Goal: Task Accomplishment & Management: Use online tool/utility

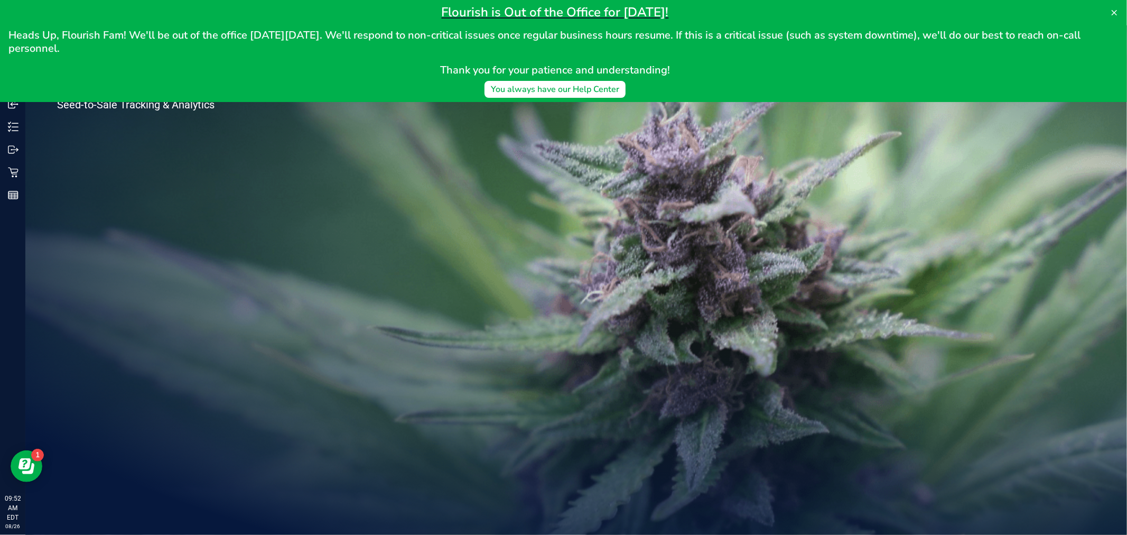
click at [369, 173] on div "Welcome to Flourish Software Seed-to-Sale Tracking & Analytics" at bounding box center [576, 279] width 1102 height 509
click at [1114, 13] on icon at bounding box center [1114, 12] width 8 height 8
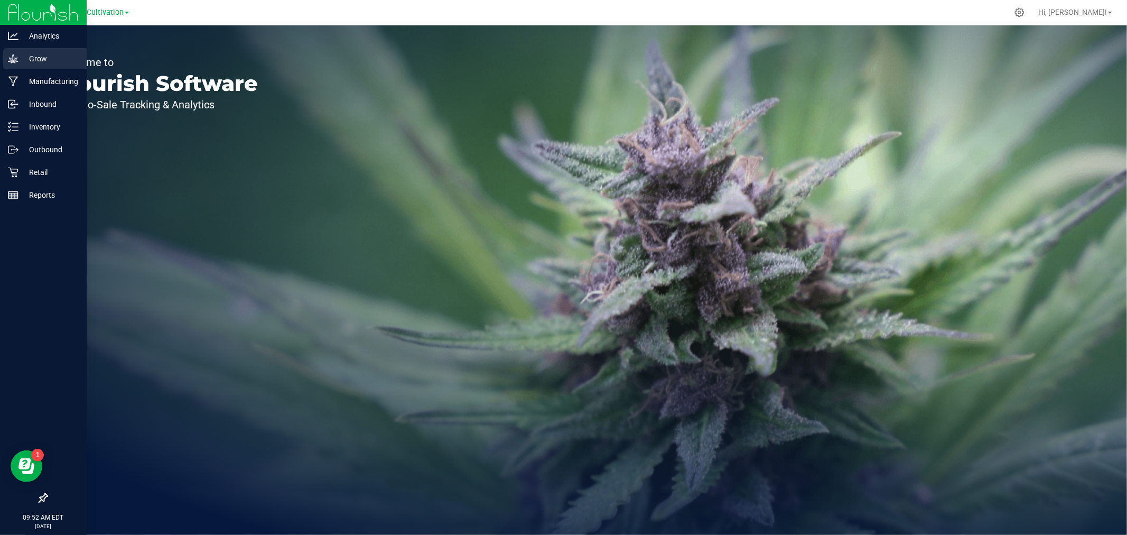
click at [18, 62] on p "Grow" at bounding box center [49, 58] width 63 height 13
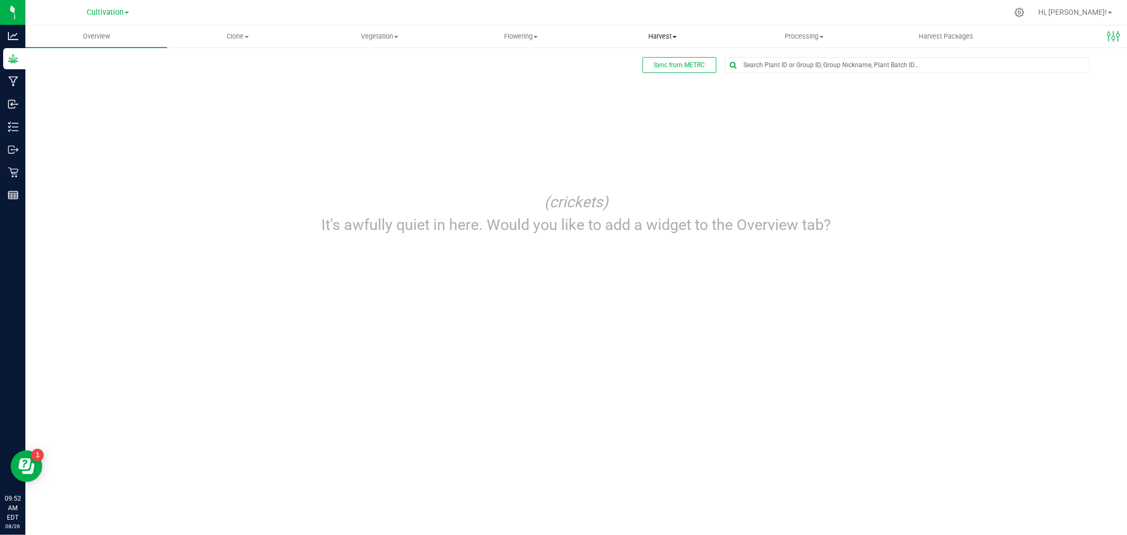
click at [649, 32] on span "Harvest" at bounding box center [662, 37] width 141 height 10
click at [652, 66] on li "Harvests" at bounding box center [663, 64] width 142 height 13
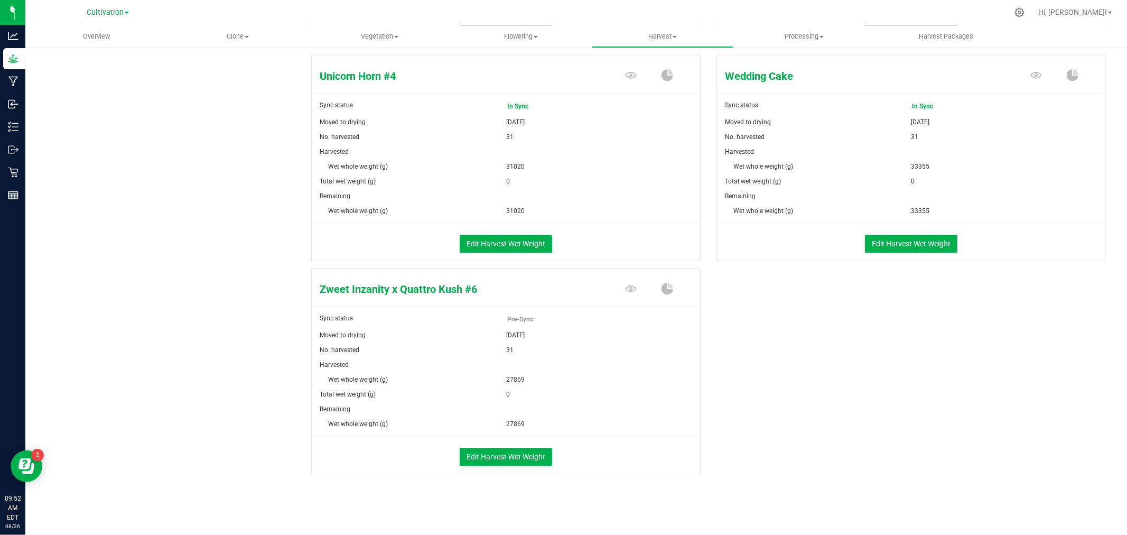
scroll to position [2266, 0]
click at [508, 452] on button "Edit Harvest Wet Weight" at bounding box center [506, 457] width 92 height 18
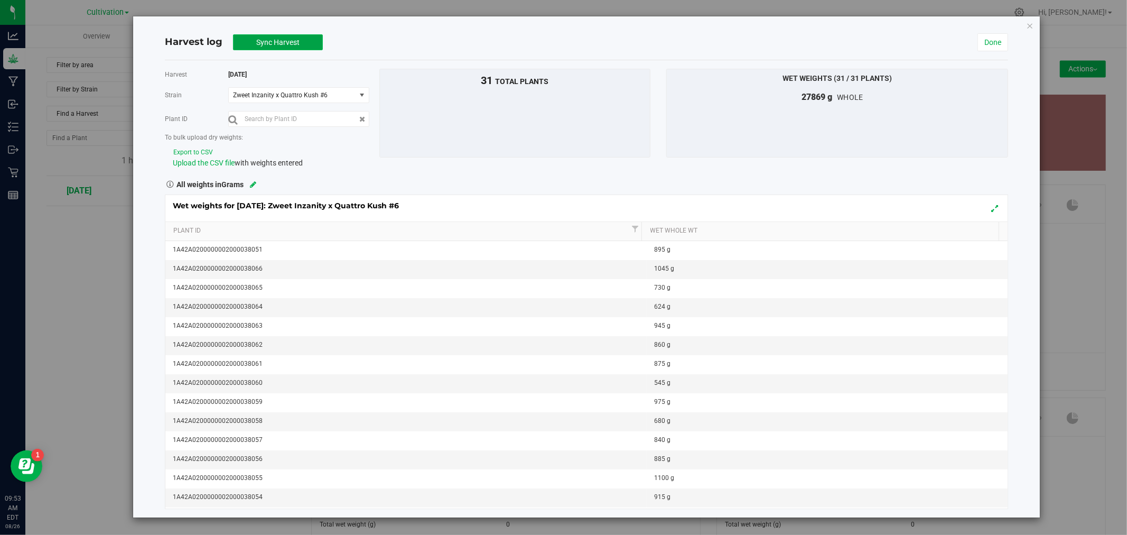
click at [290, 34] on button "Sync Harvest" at bounding box center [278, 42] width 90 height 16
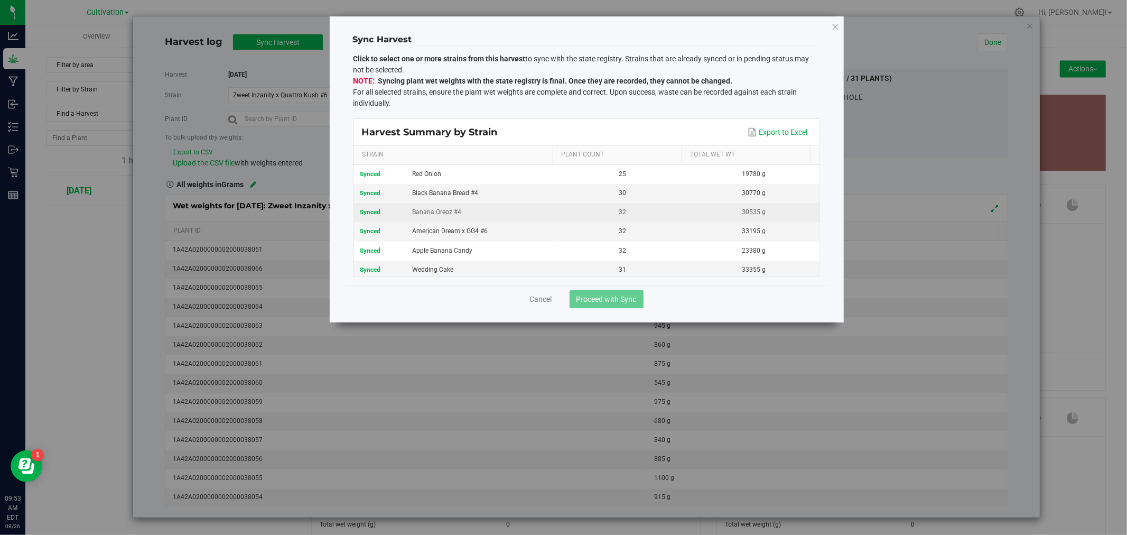
scroll to position [329, 0]
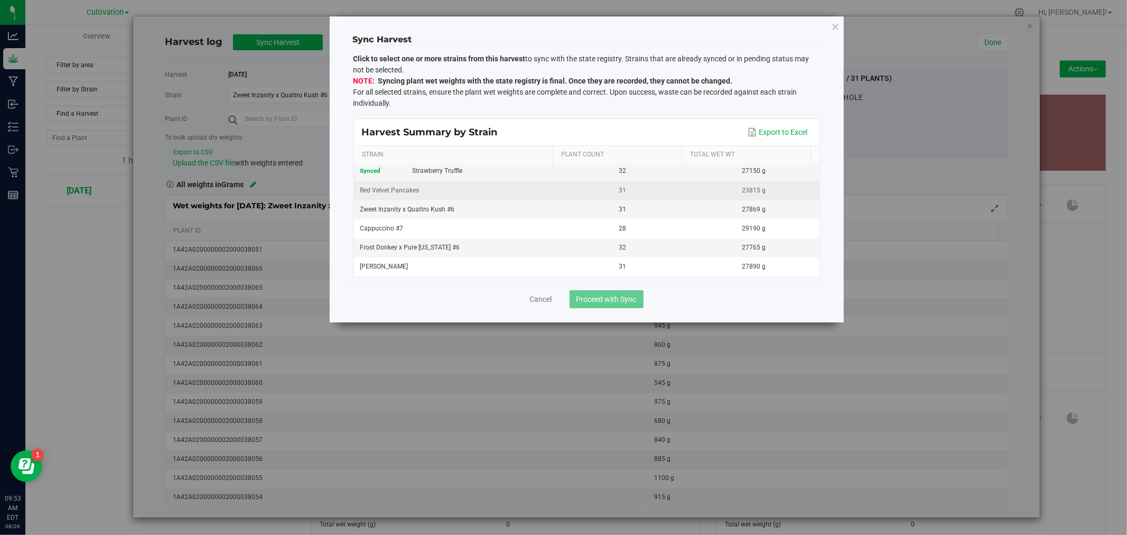
click at [499, 191] on div "Red Velvet Pancakes" at bounding box center [455, 191] width 190 height 10
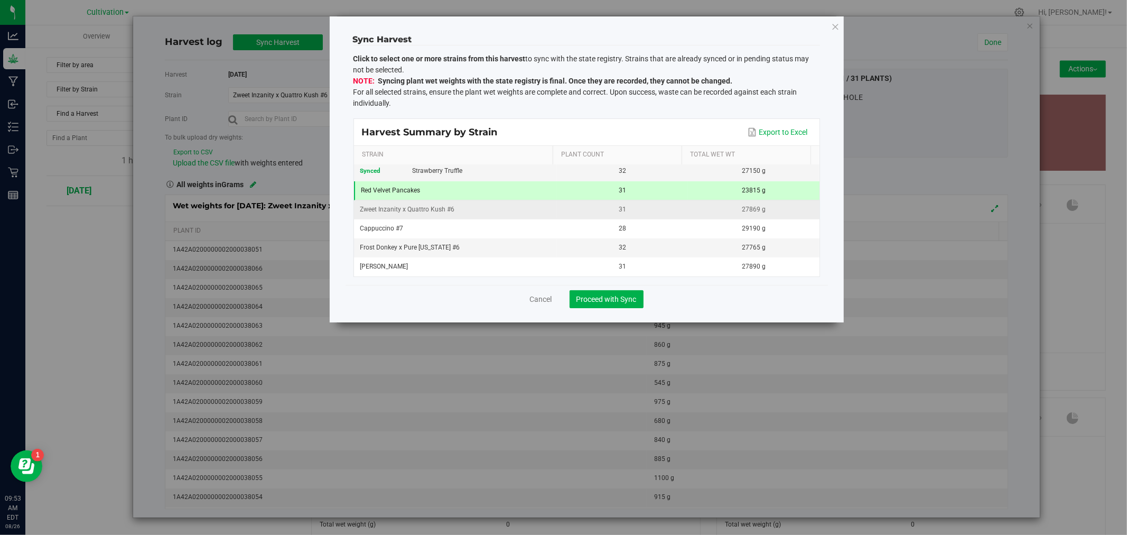
click at [488, 212] on div "Zweet Inzanity x Quattro Kush #6" at bounding box center [455, 210] width 190 height 10
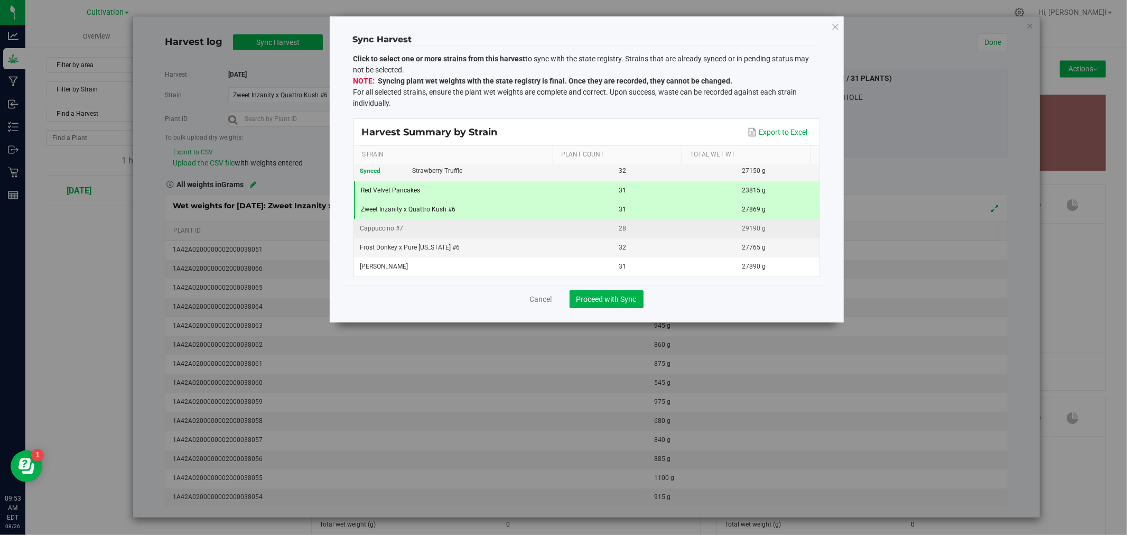
click at [484, 196] on div "Cappuccino #7" at bounding box center [455, 191] width 189 height 10
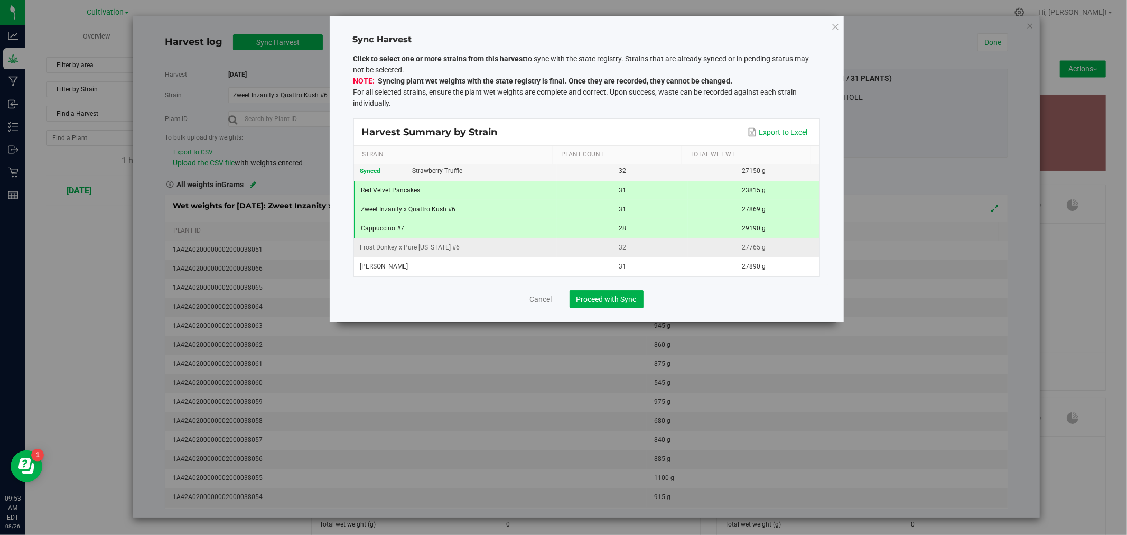
click at [486, 215] on div "Frost Donkey x Pure Michigan #6" at bounding box center [455, 210] width 189 height 10
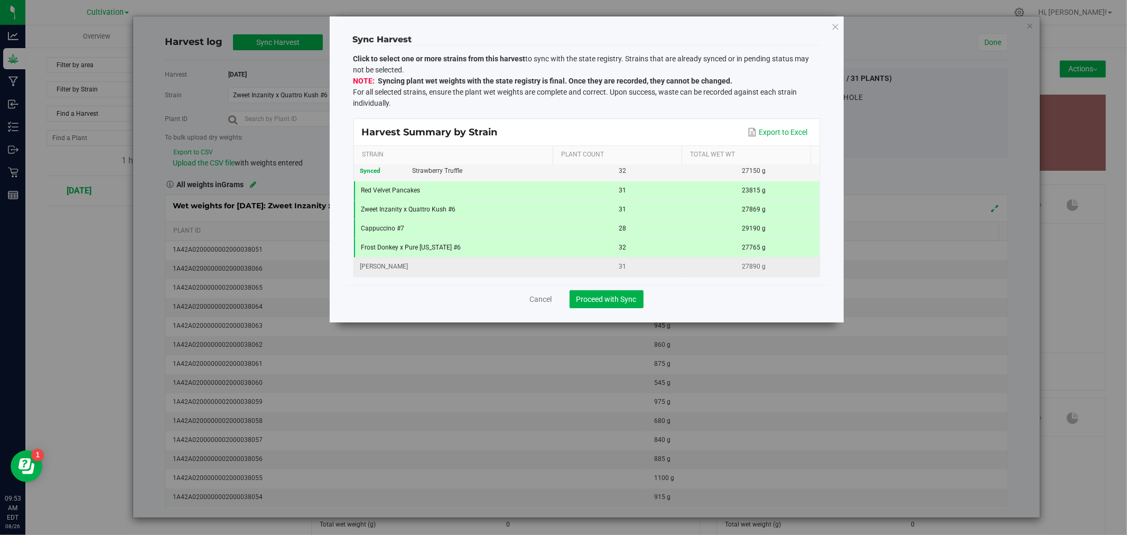
click at [489, 196] on div "Runtz" at bounding box center [455, 191] width 189 height 10
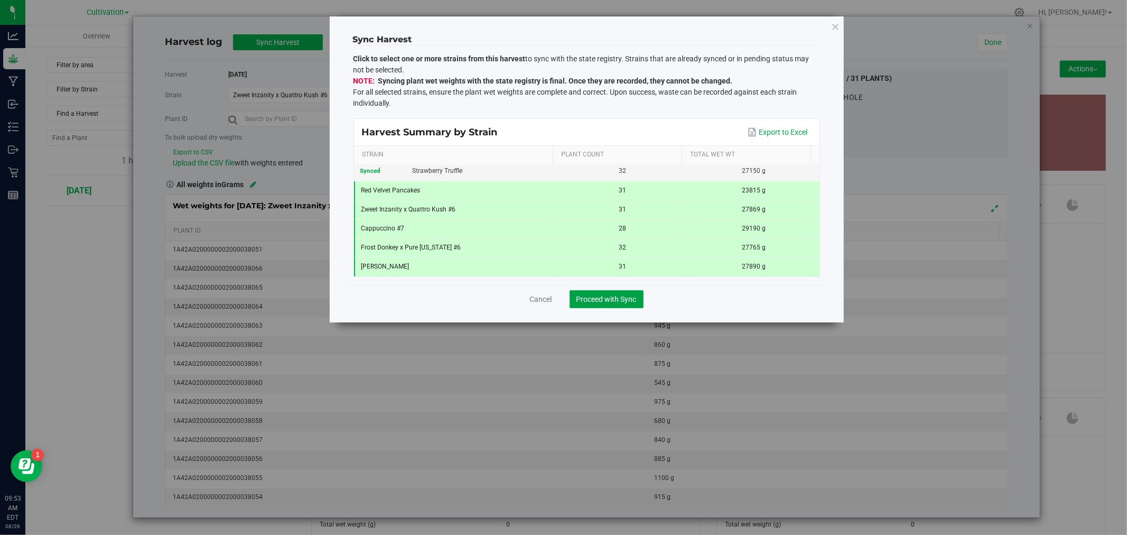
click at [612, 300] on span "Proceed with Sync" at bounding box center [607, 299] width 60 height 8
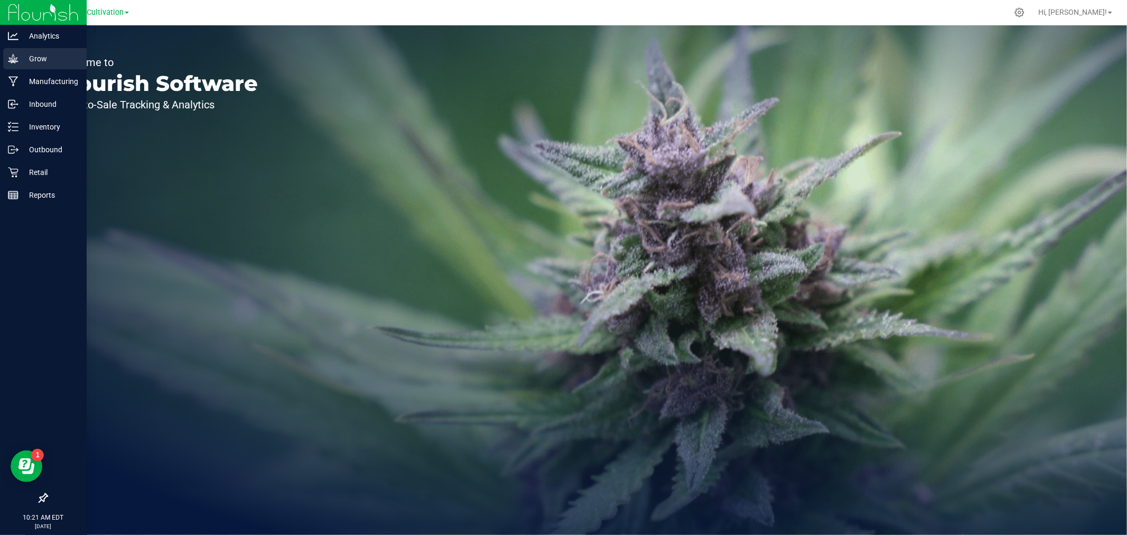
click at [3, 59] on div "Grow" at bounding box center [45, 58] width 84 height 21
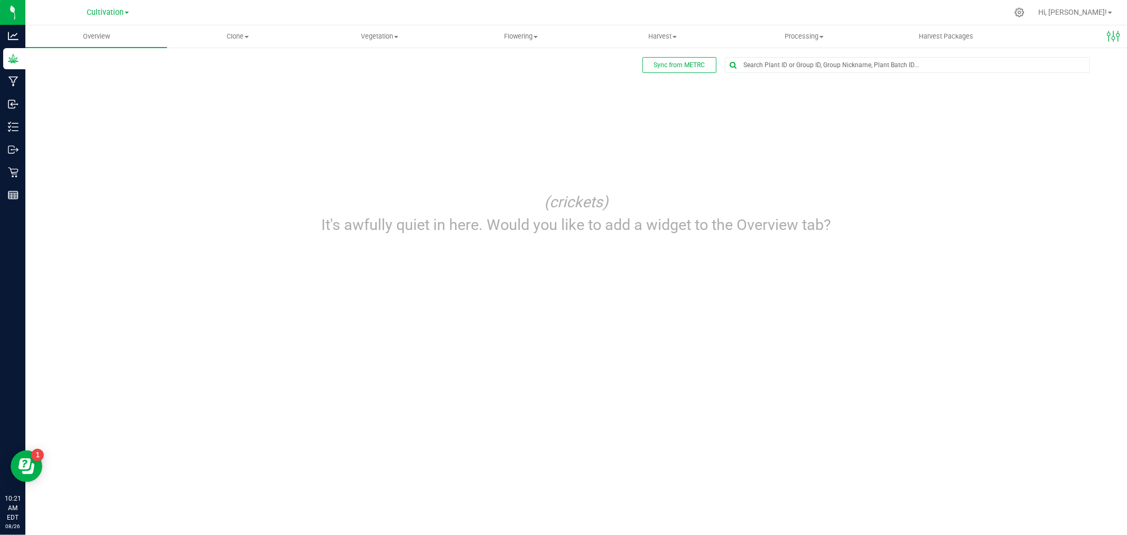
click at [242, 47] on link "Clone Create plants Cloning groups Cloning plant batches Apply to plants" at bounding box center [238, 36] width 142 height 22
click at [240, 76] on span "Cloning groups" at bounding box center [207, 76] width 80 height 9
